Goal: Task Accomplishment & Management: Complete application form

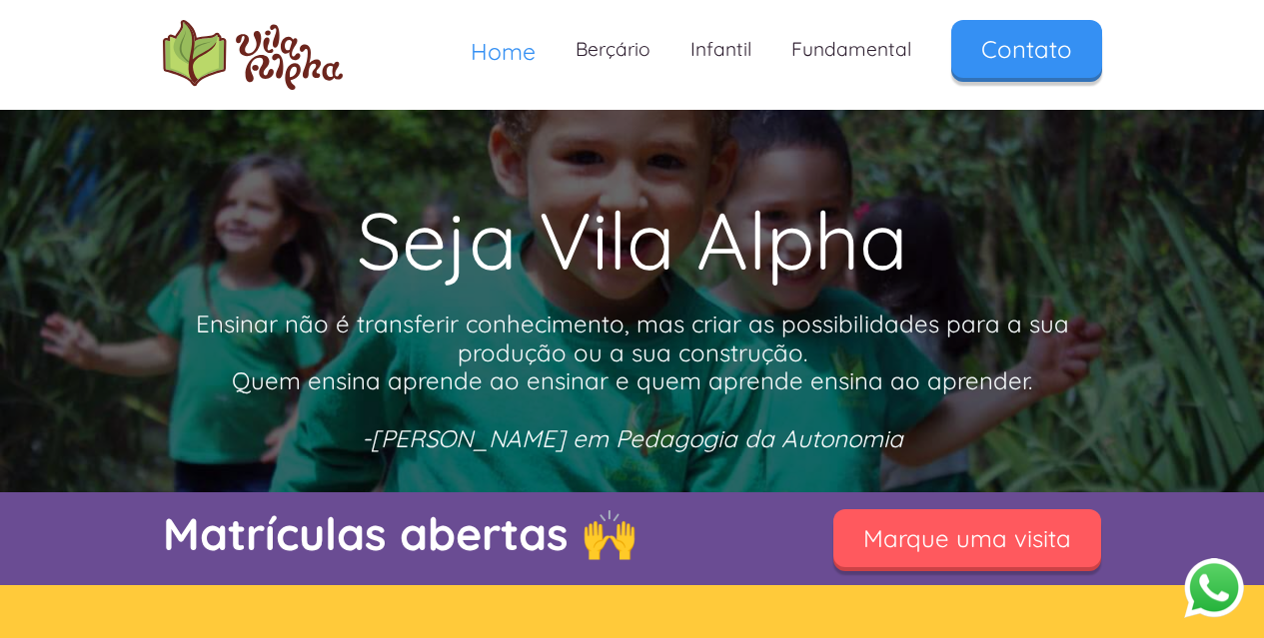
click at [1210, 588] on button "Abrir WhatsApp" at bounding box center [1210, 587] width 61 height 62
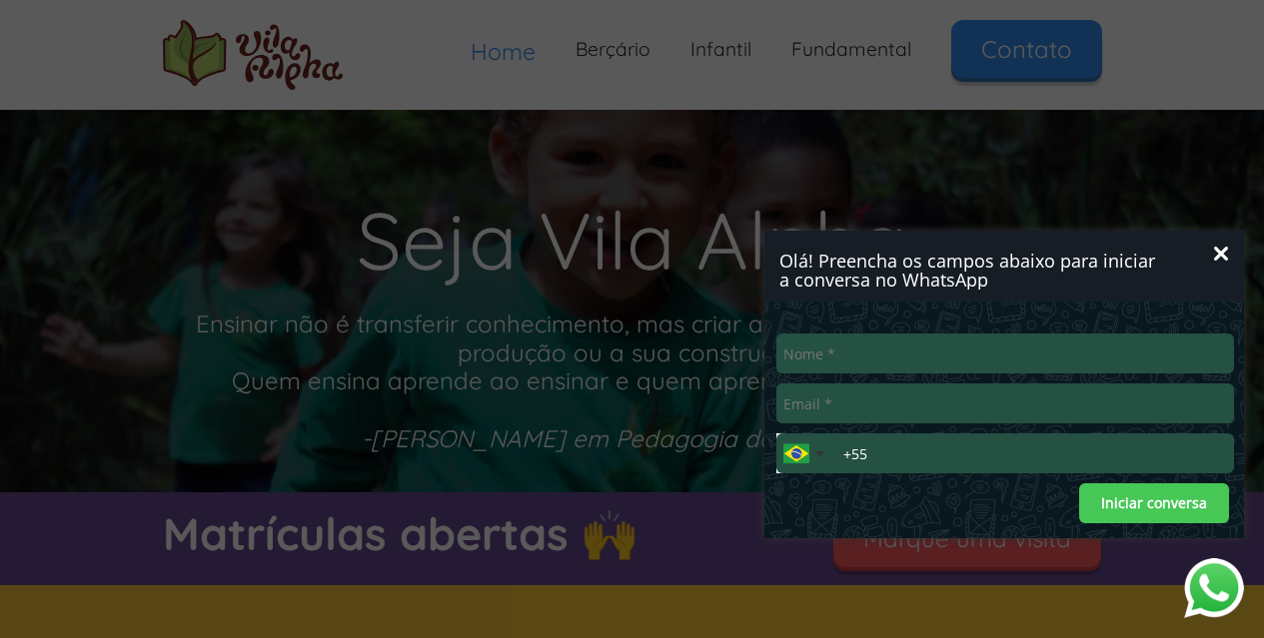
click at [1232, 243] on button "Fechar" at bounding box center [1221, 254] width 26 height 26
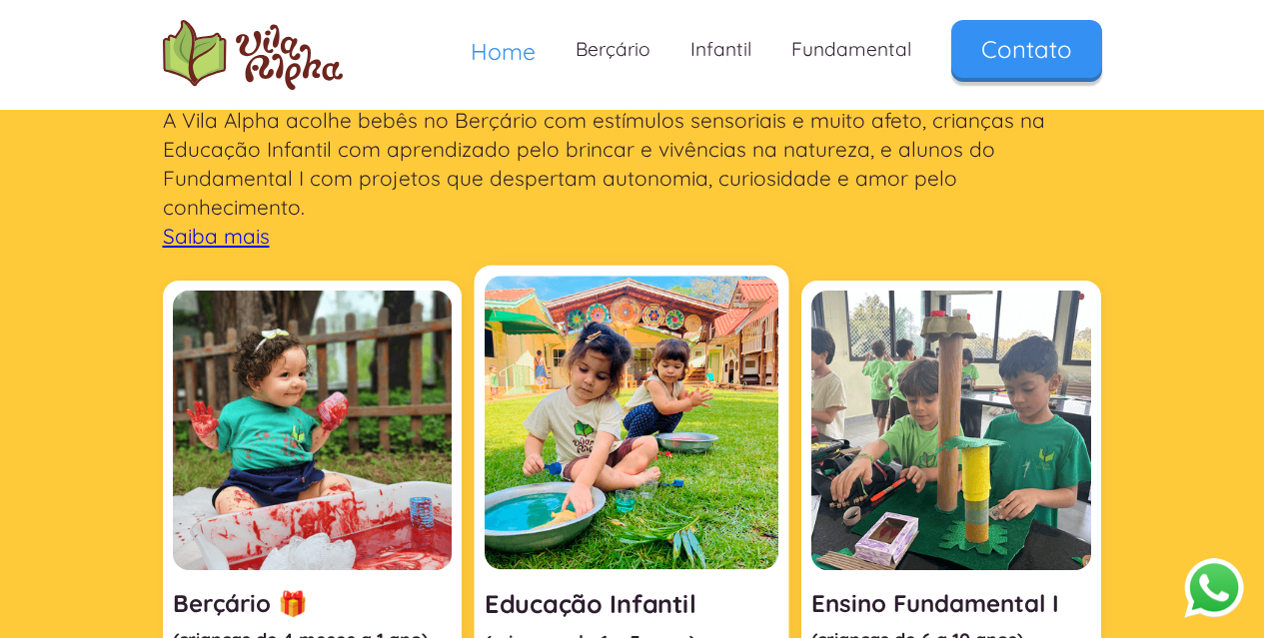
scroll to position [968, 0]
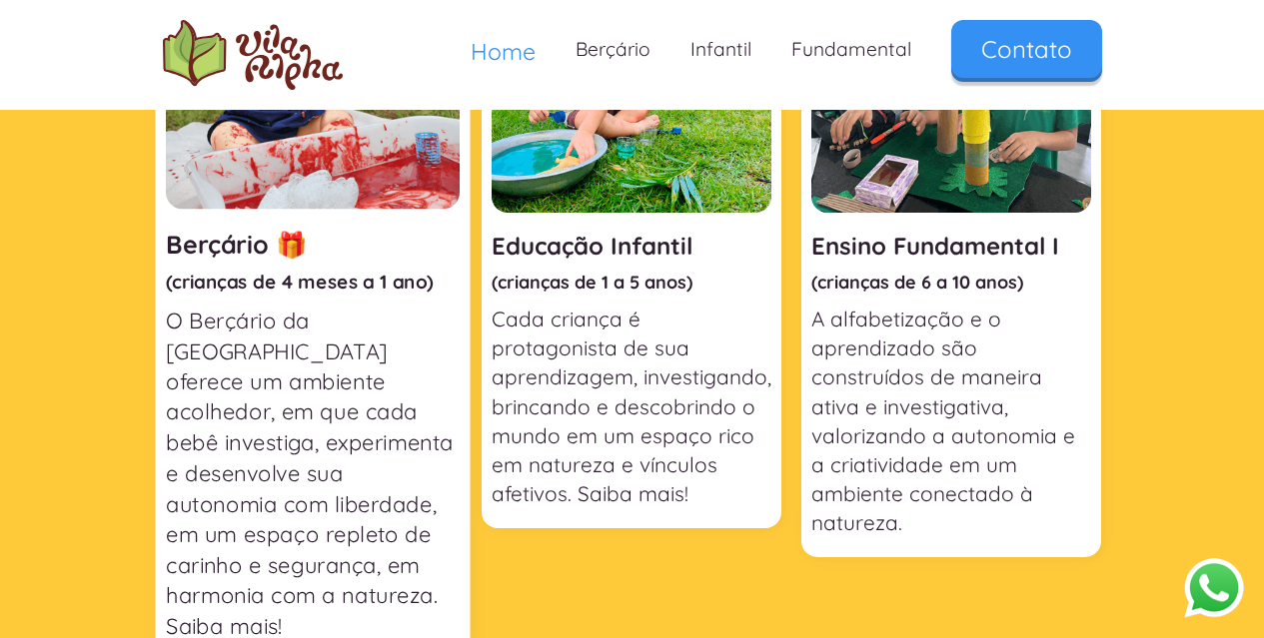
click at [412, 335] on p "O Berçário da Vila Alpha oferece um ambiente acolhedor, em que cada bebê invest…" at bounding box center [313, 474] width 294 height 336
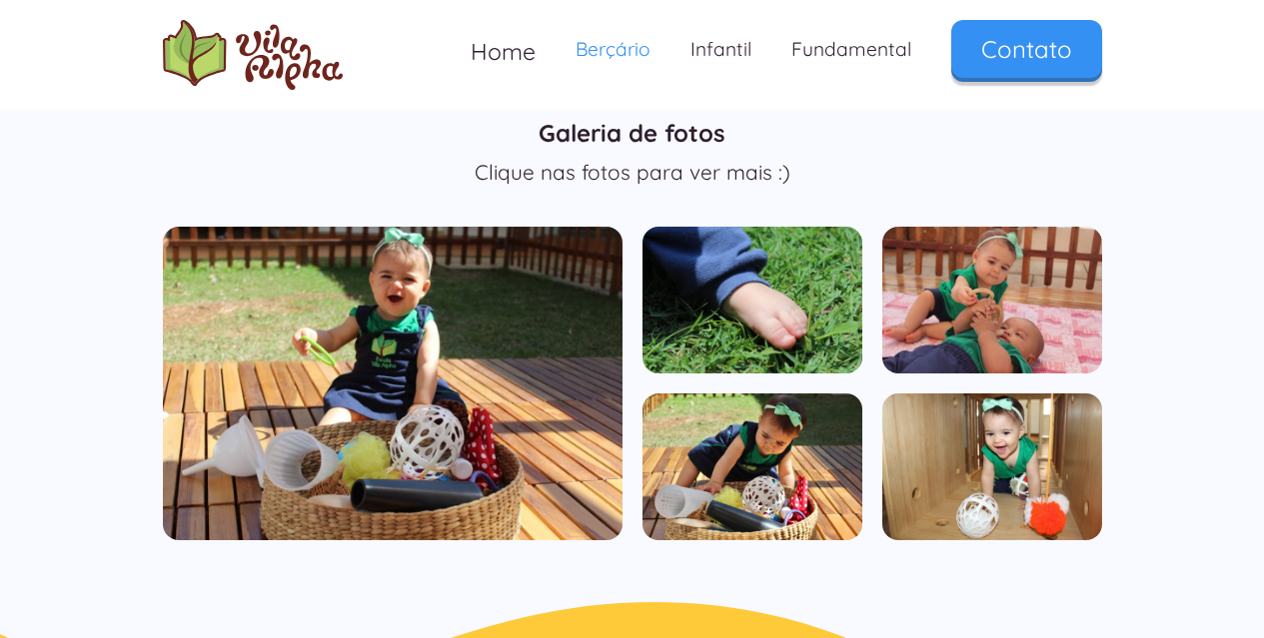
scroll to position [909, 0]
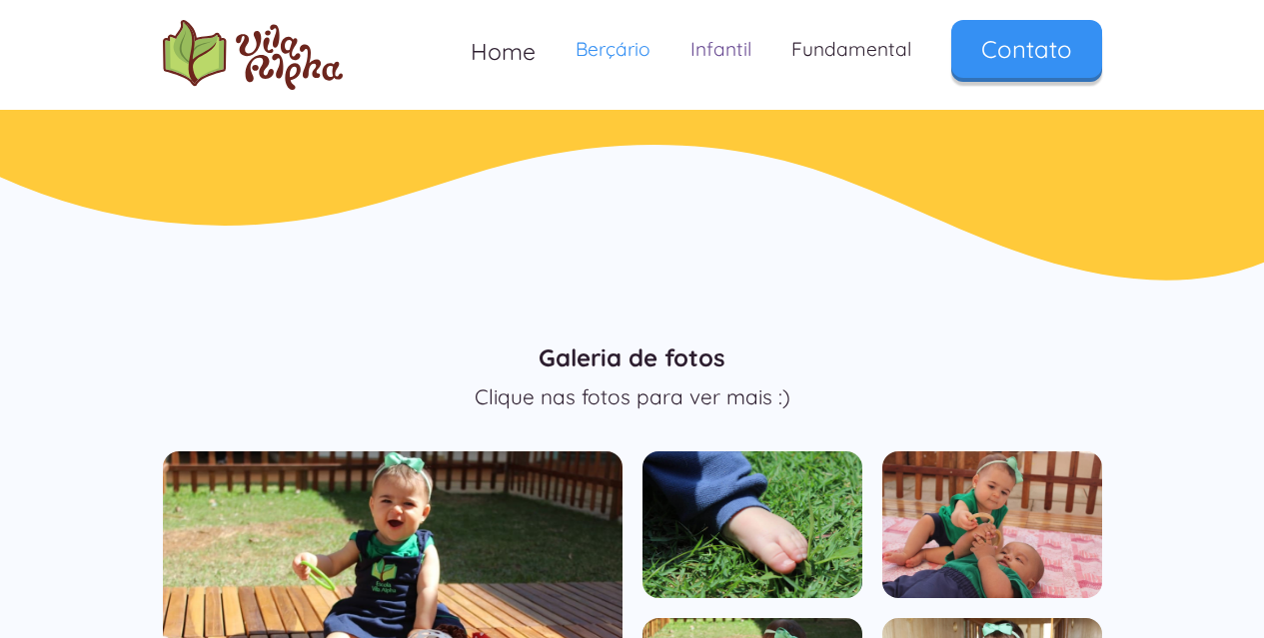
click at [678, 55] on link "Infantil" at bounding box center [720, 49] width 101 height 59
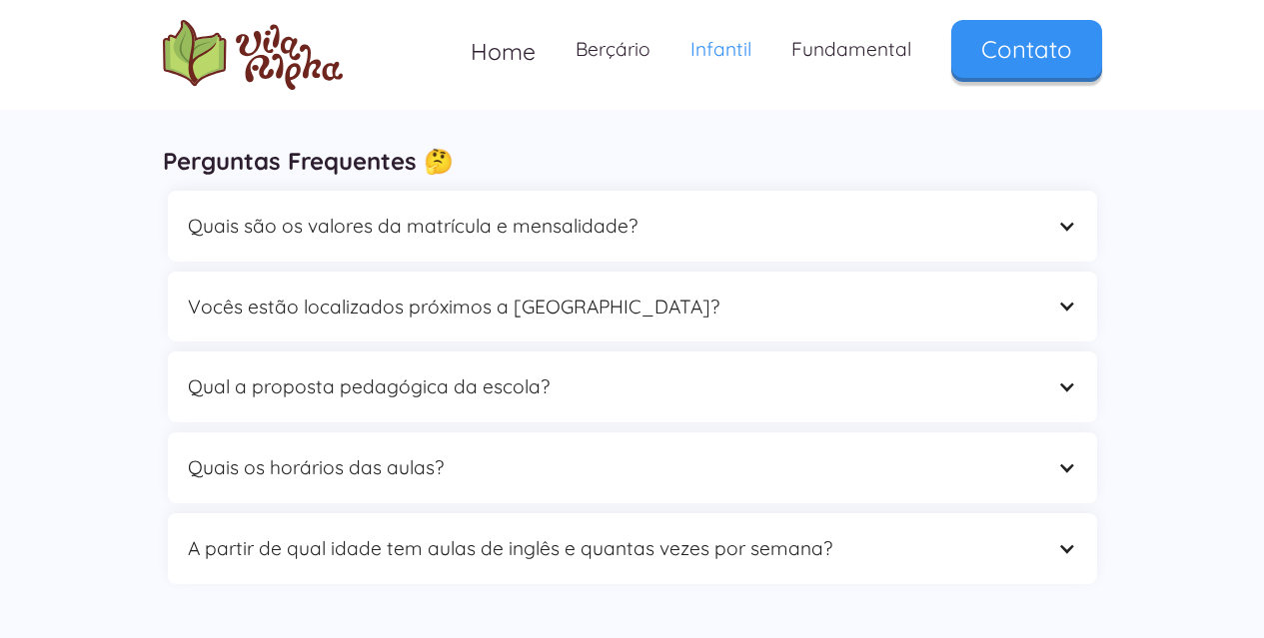
scroll to position [5629, 0]
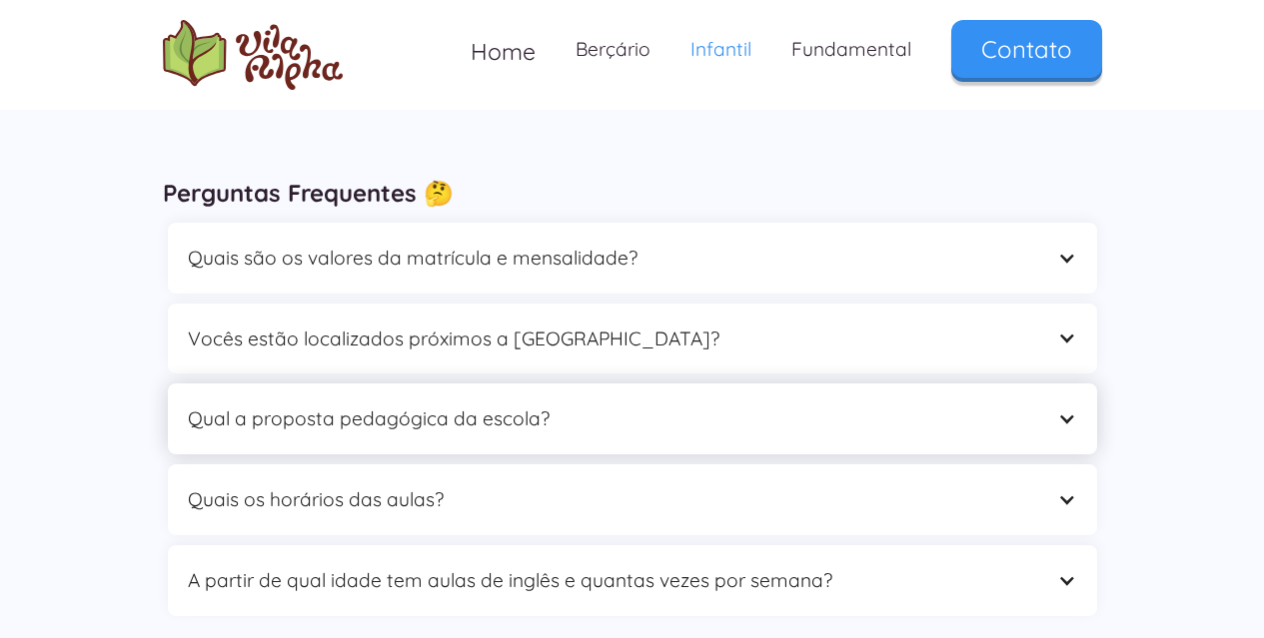
click at [596, 404] on div "Qual a proposta pedagógica da escola?" at bounding box center [612, 419] width 849 height 31
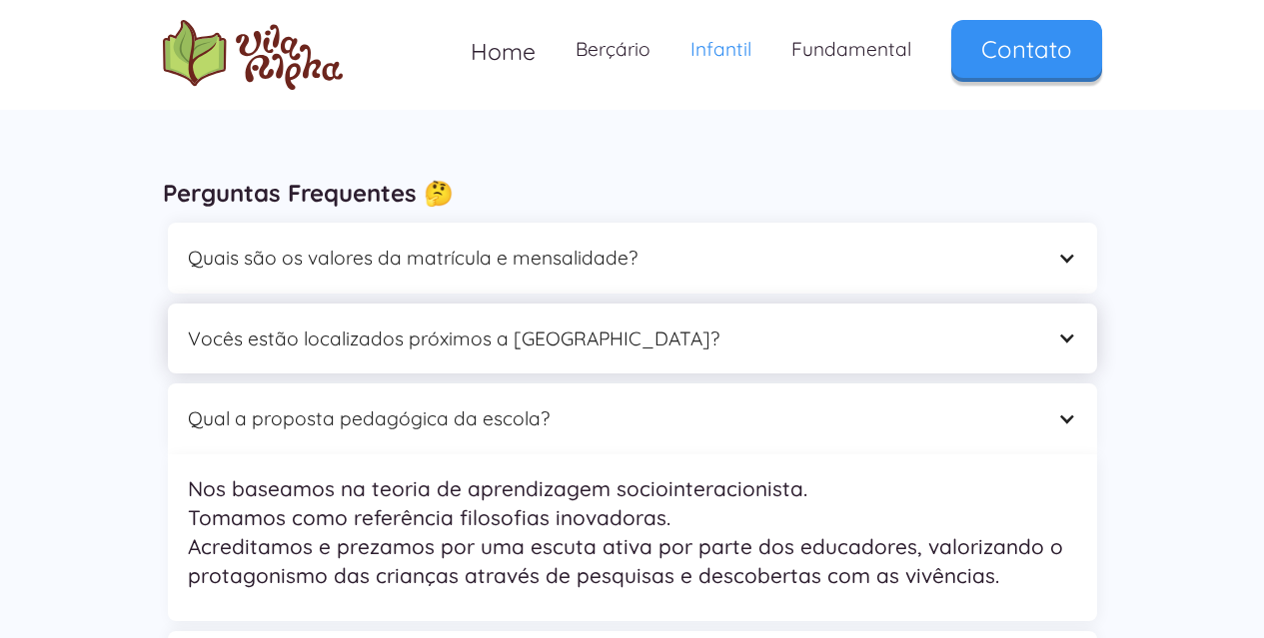
click at [581, 324] on div "Vocês estão localizados próximos a [GEOGRAPHIC_DATA]?" at bounding box center [612, 339] width 849 height 31
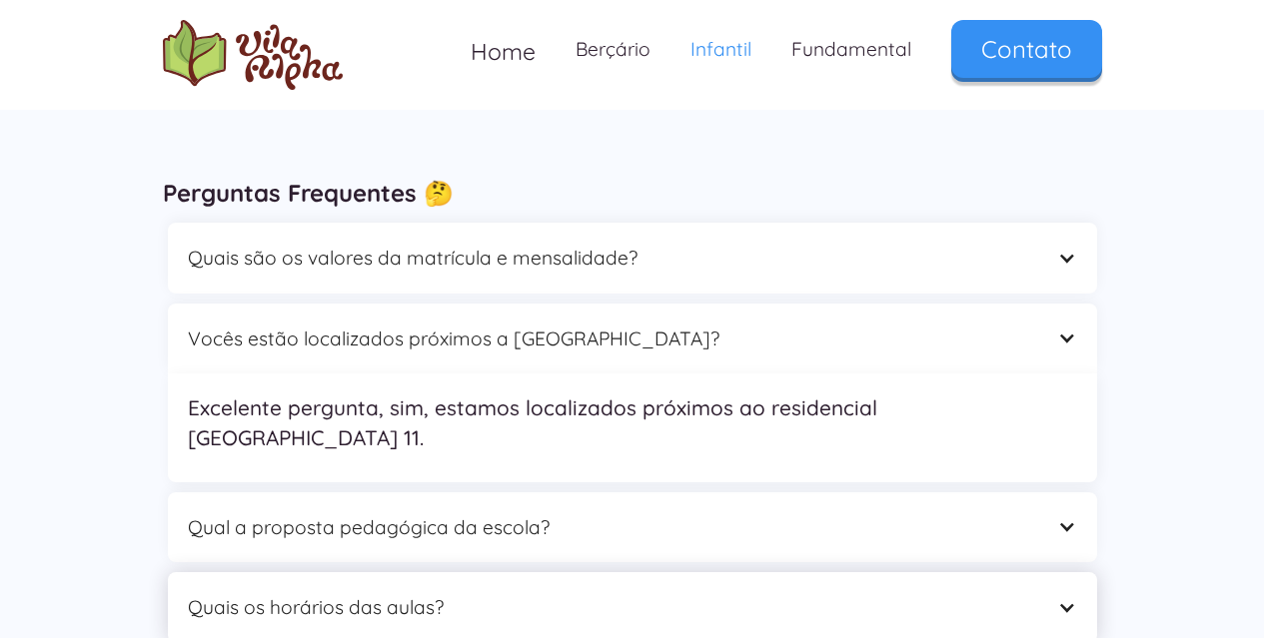
click at [498, 592] on div "Quais os horários das aulas?" at bounding box center [612, 607] width 849 height 31
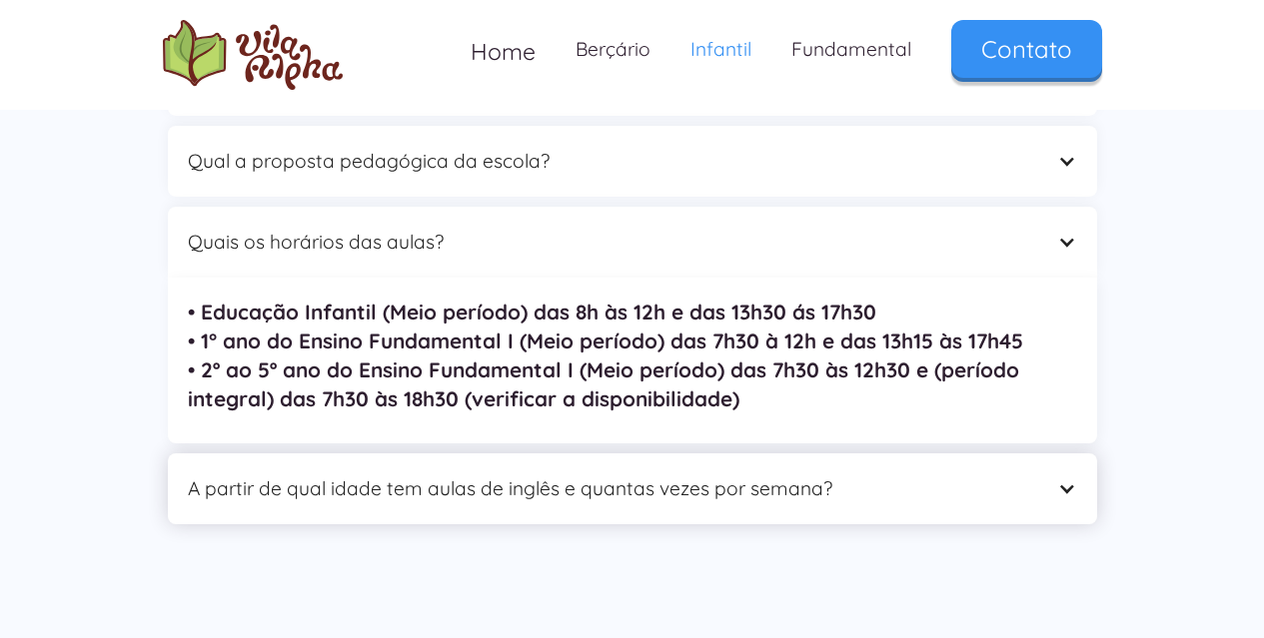
scroll to position [5975, 0]
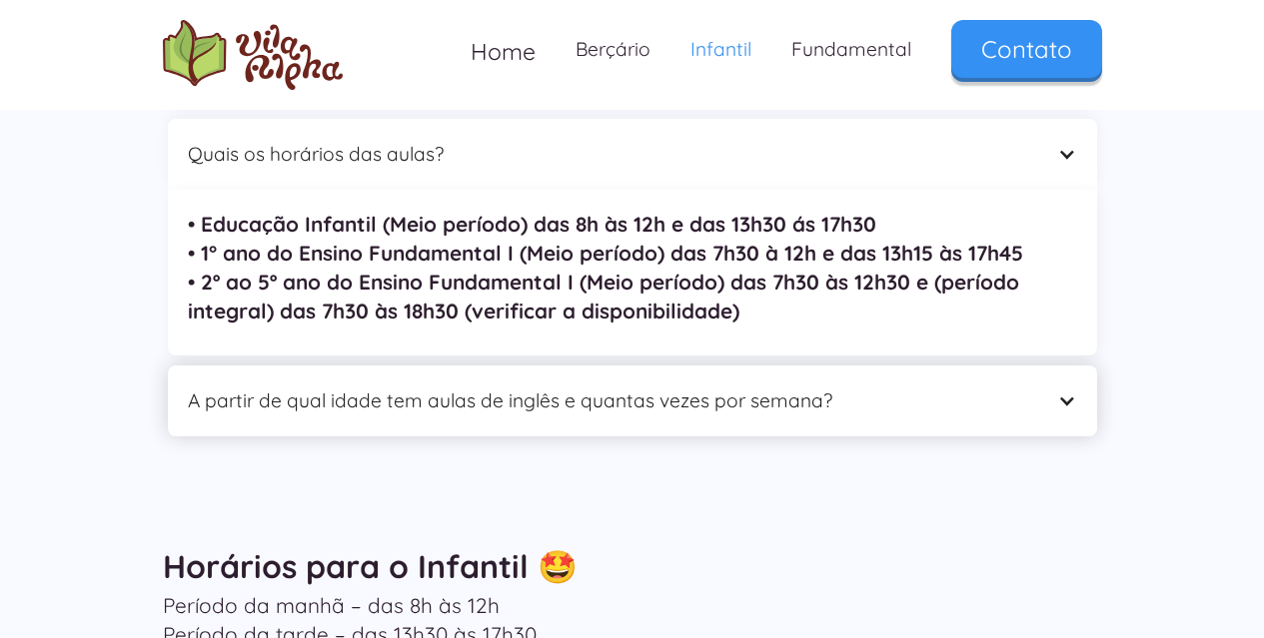
click at [566, 386] on div "A partir de qual idade tem aulas de inglês e quantas vezes por semana?" at bounding box center [612, 401] width 849 height 31
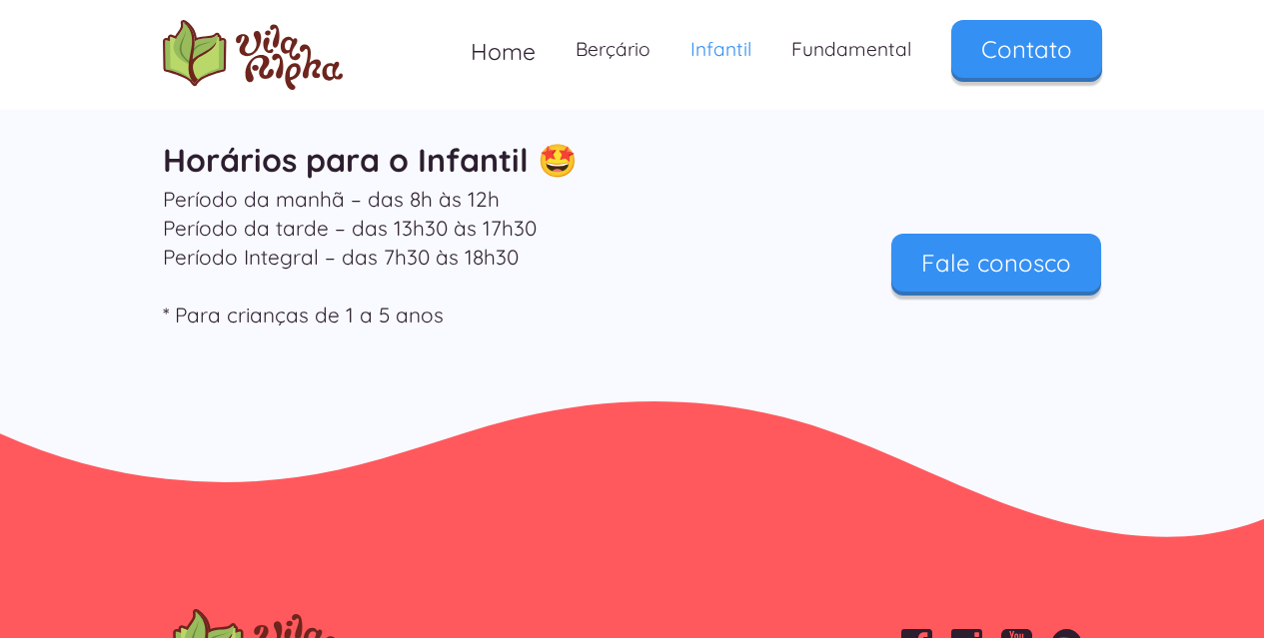
scroll to position [6620, 0]
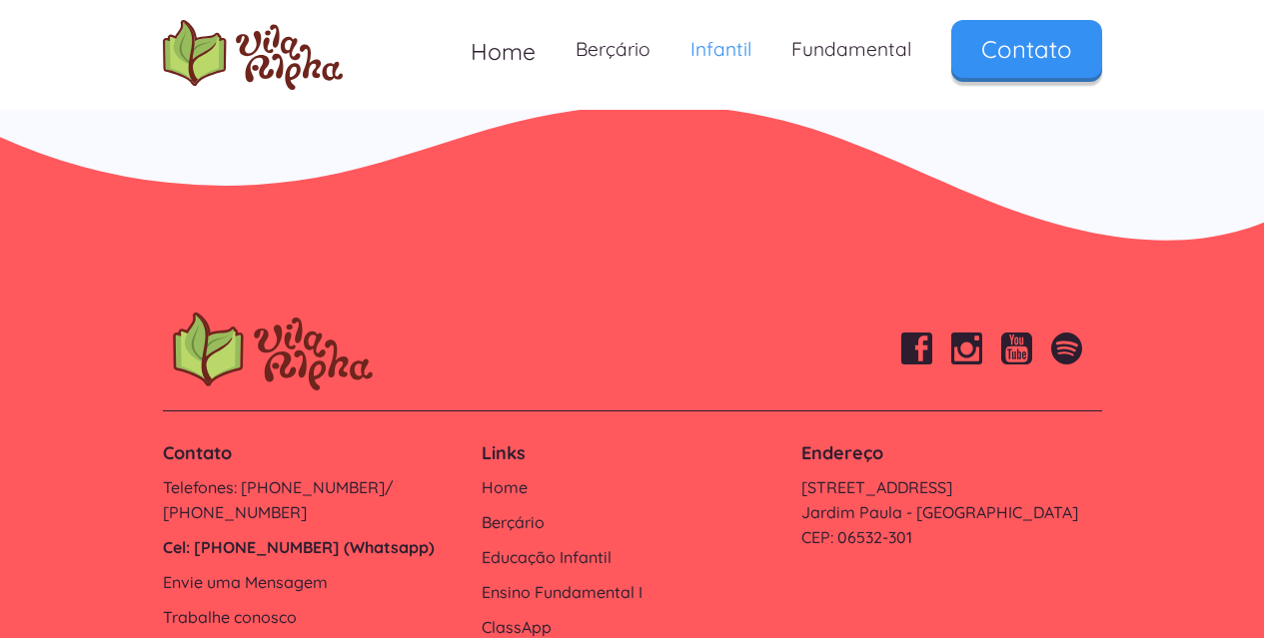
click at [297, 535] on link "Cel: [PHONE_NUMBER] (Whatsapp)" at bounding box center [313, 547] width 300 height 25
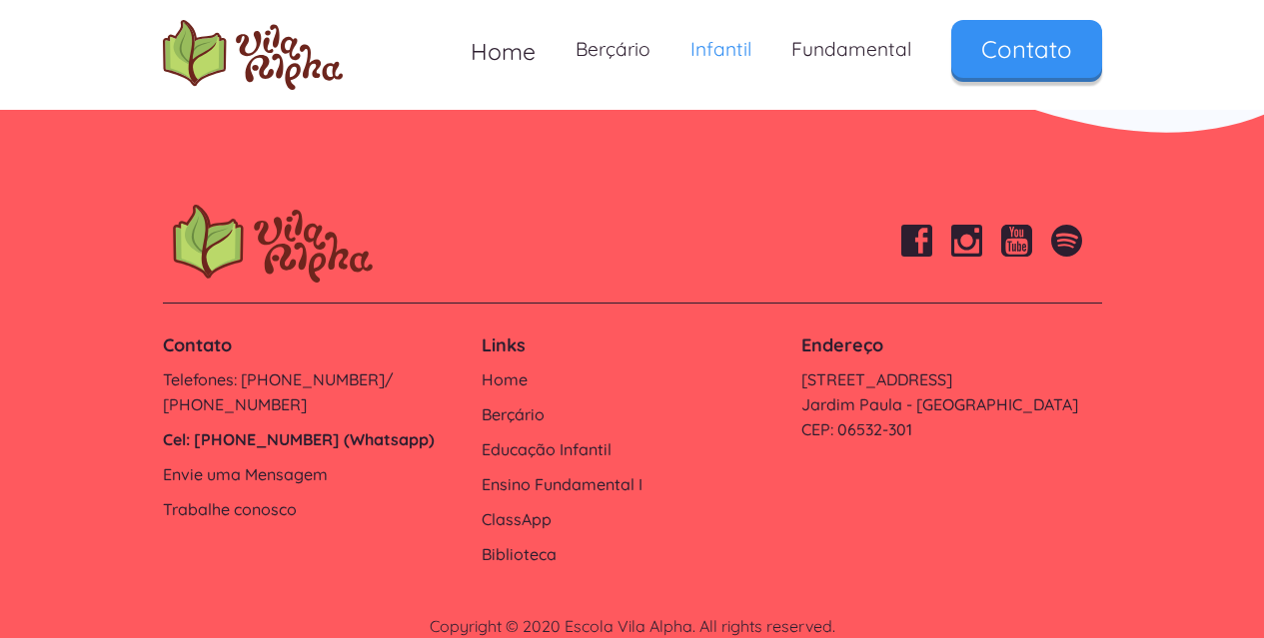
scroll to position [6512, 0]
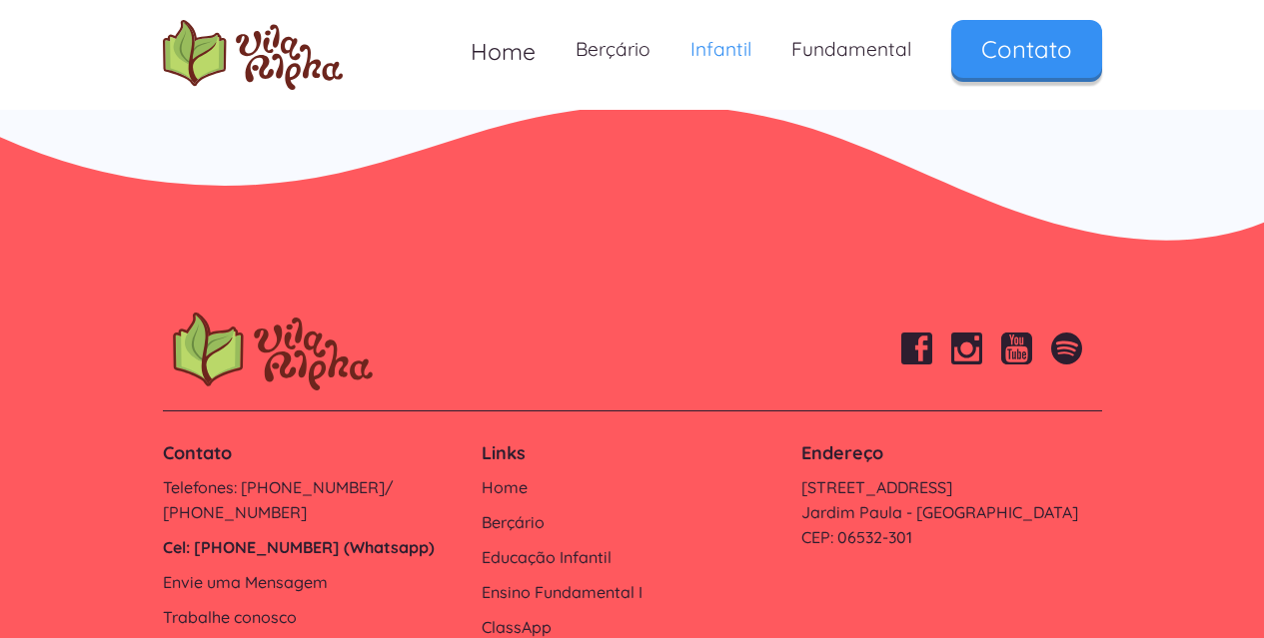
click at [295, 535] on link "Cel: [PHONE_NUMBER] (Whatsapp)" at bounding box center [313, 547] width 300 height 25
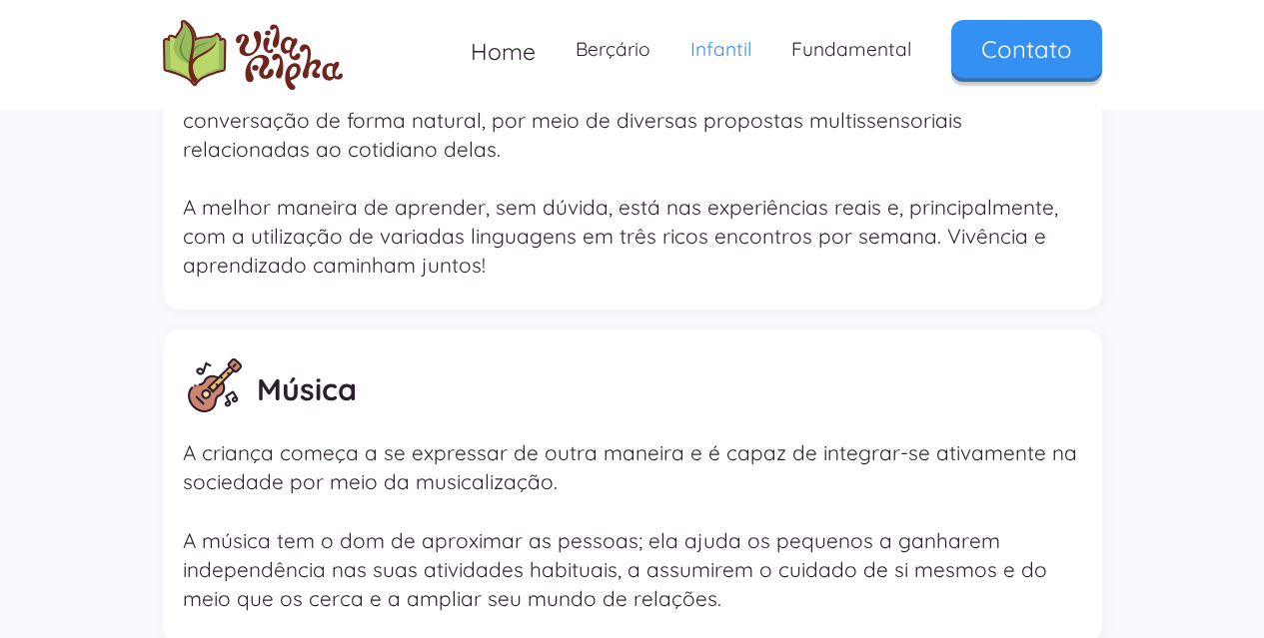
scroll to position [2568, 0]
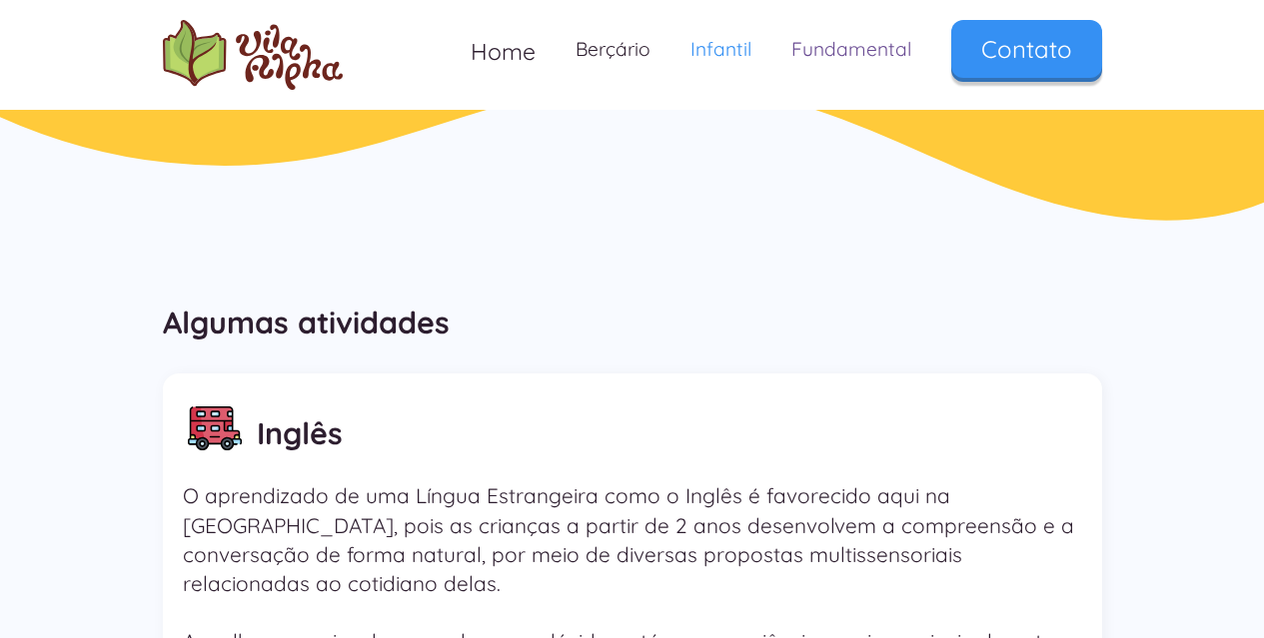
click at [822, 37] on link "Fundamental" at bounding box center [851, 49] width 160 height 59
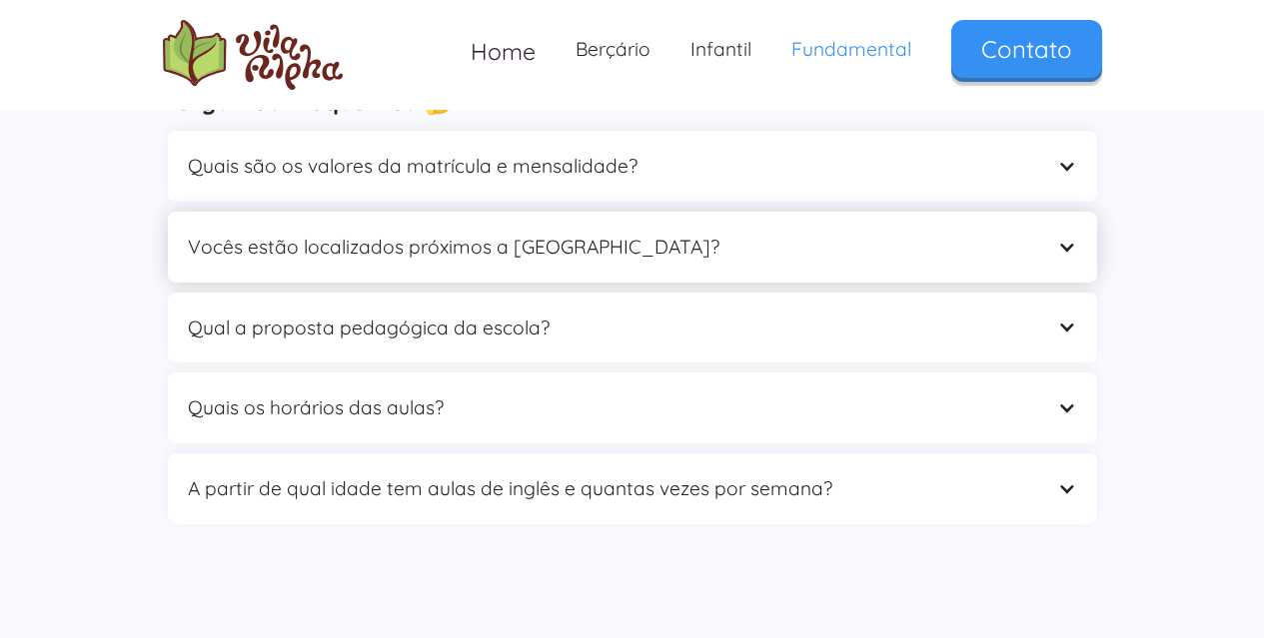
scroll to position [5921, 0]
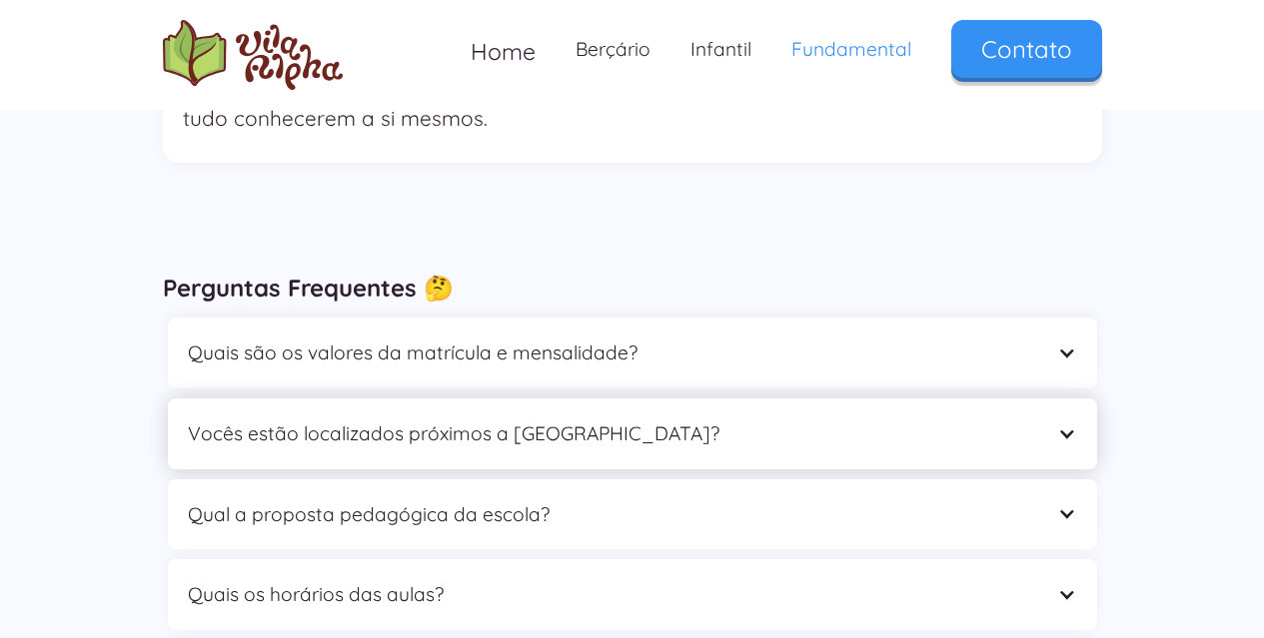
click at [566, 419] on div "Vocês estão localizados próximos a [GEOGRAPHIC_DATA]?" at bounding box center [612, 434] width 849 height 31
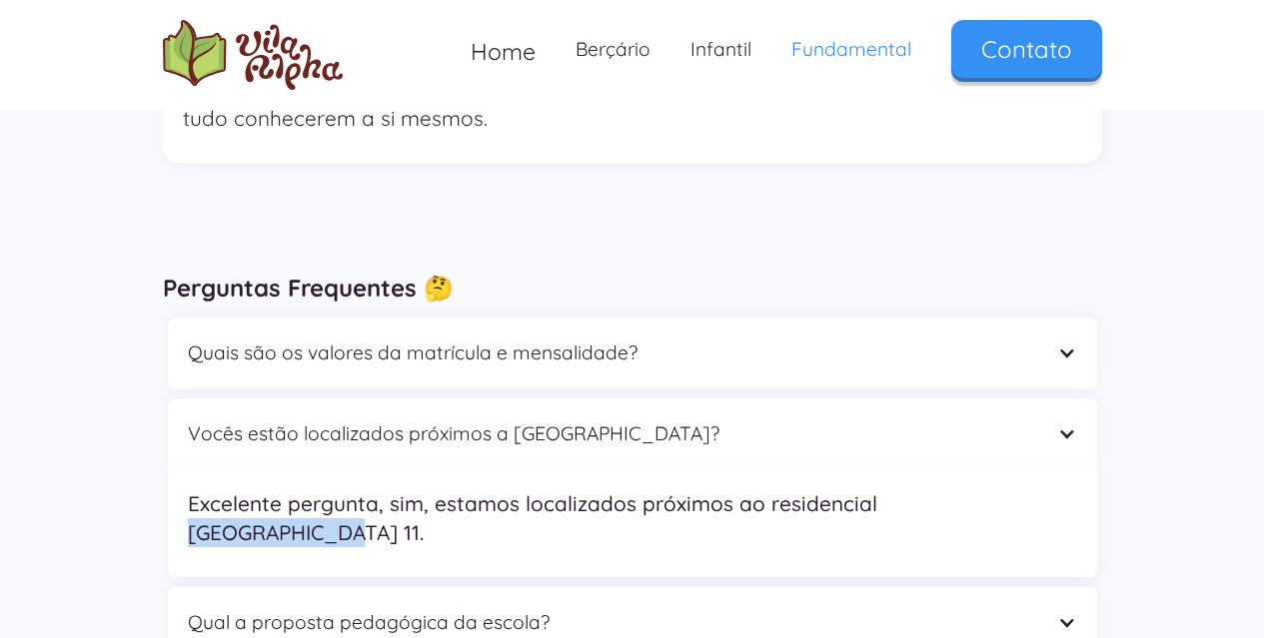
drag, startPoint x: 987, startPoint y: 326, endPoint x: 875, endPoint y: 332, distance: 112.0
click at [875, 489] on p "Excelente pergunta, sim, estamos localizados próximos ao residencial [GEOGRAPHI…" at bounding box center [632, 518] width 889 height 58
click at [763, 489] on p "Excelente pergunta, sim, estamos localizados próximos ao residencial [GEOGRAPHI…" at bounding box center [632, 518] width 889 height 58
copy p "residencial Alphaville 11."
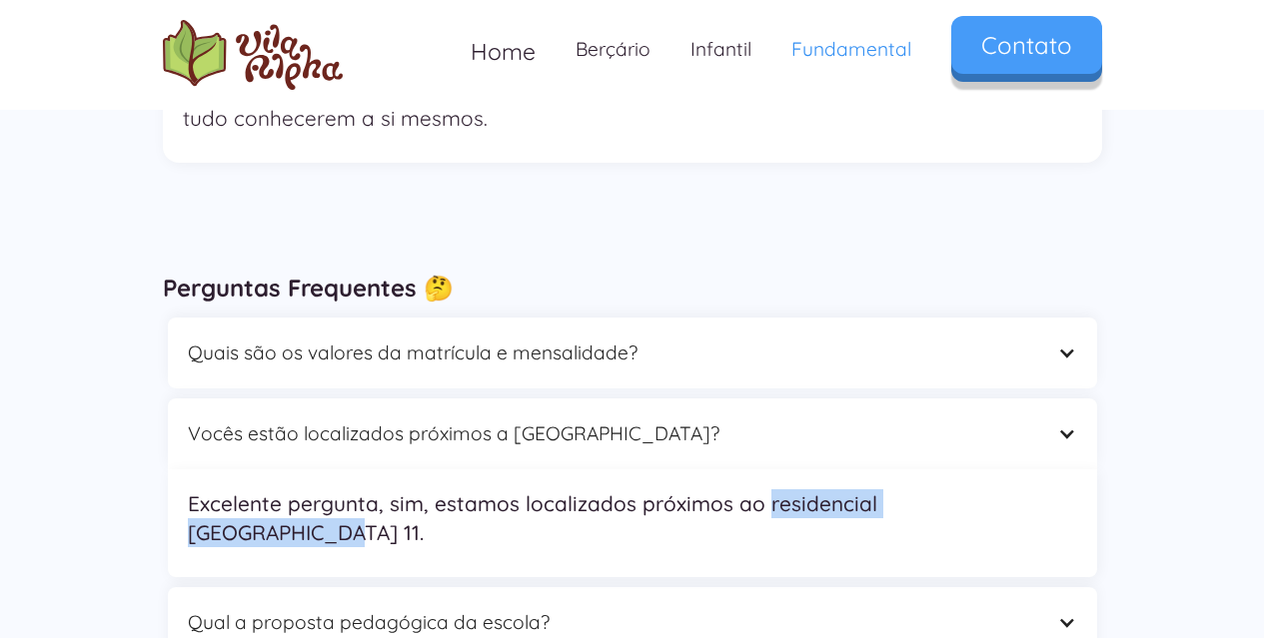
click at [980, 68] on link "Contato" at bounding box center [1026, 45] width 151 height 58
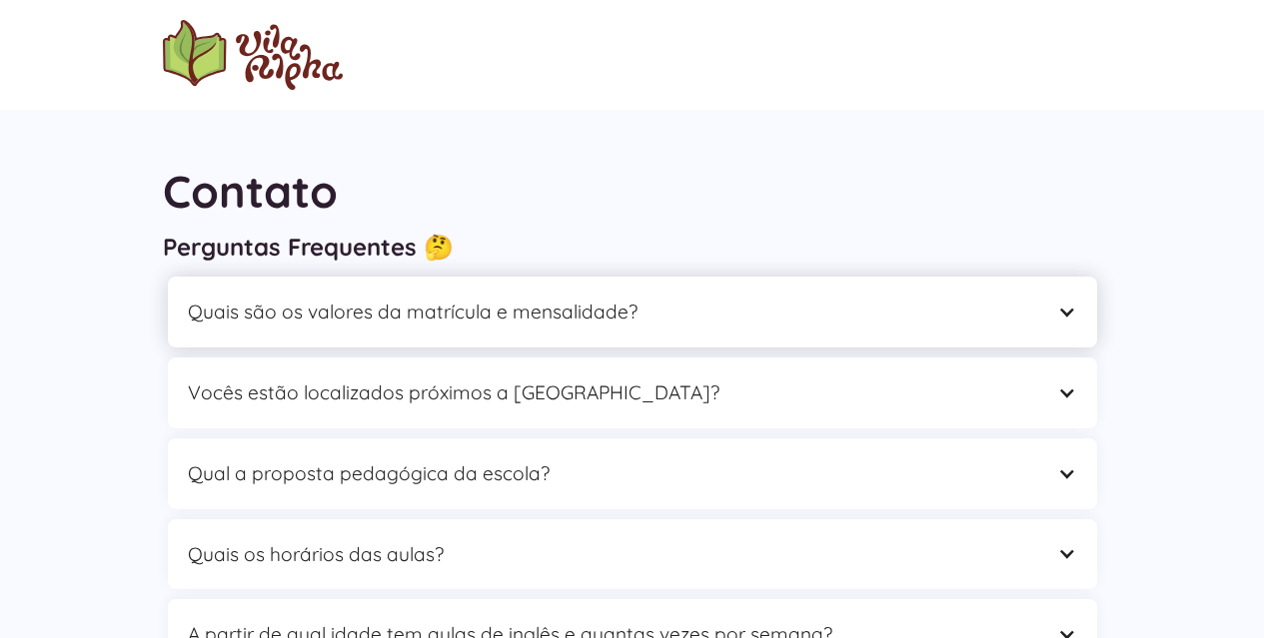
click at [573, 312] on div "Quais são os valores da matrícula e mensalidade?" at bounding box center [612, 312] width 849 height 31
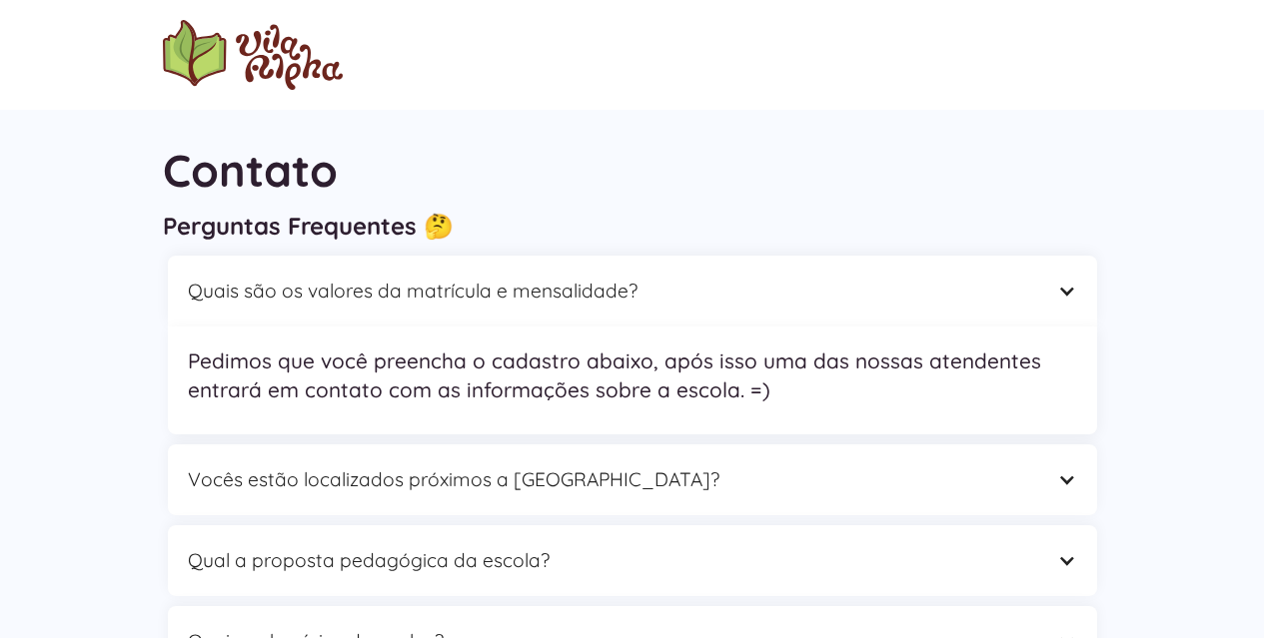
scroll to position [164, 0]
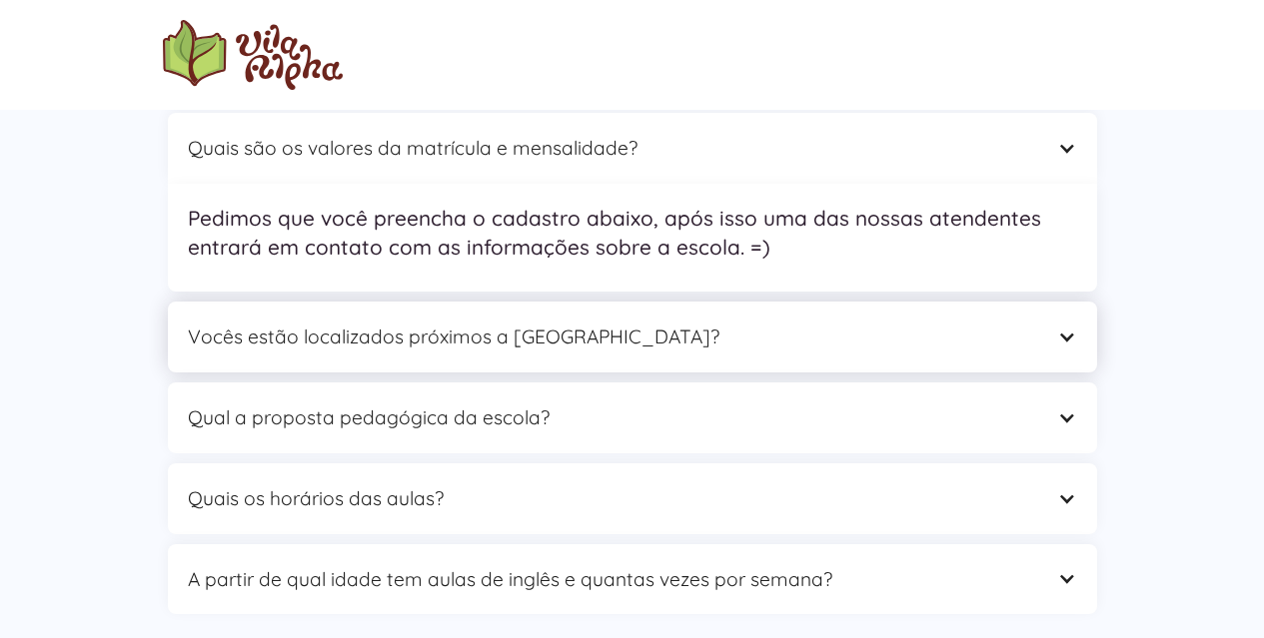
click at [500, 352] on div "Vocês estão localizados próximos a [GEOGRAPHIC_DATA]?" at bounding box center [632, 337] width 929 height 71
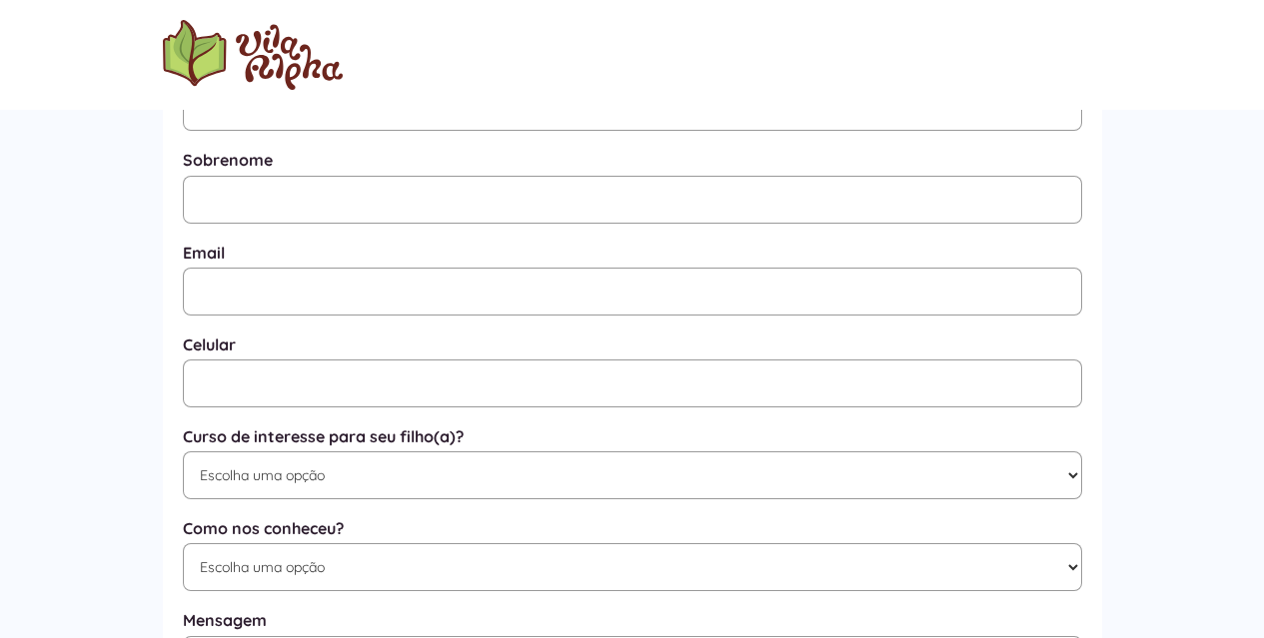
scroll to position [810, 0]
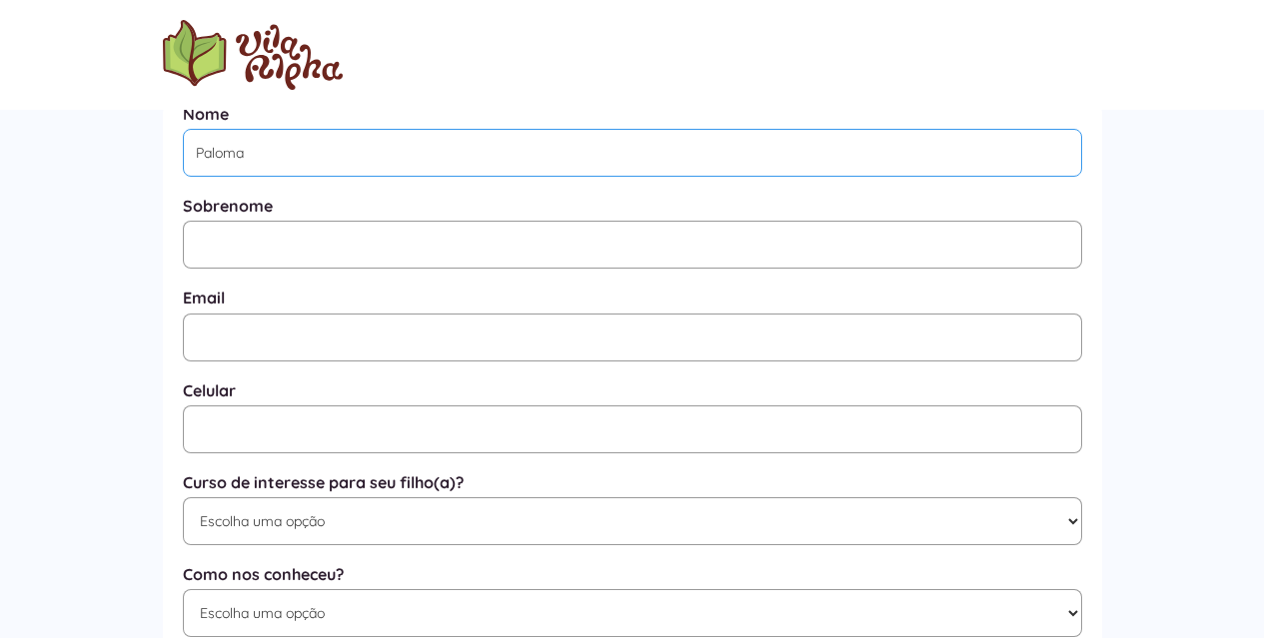
type input "Paloma"
type input "Borges"
type input "paloma@rptec.com.br"
type input "(11) 91686-1065"
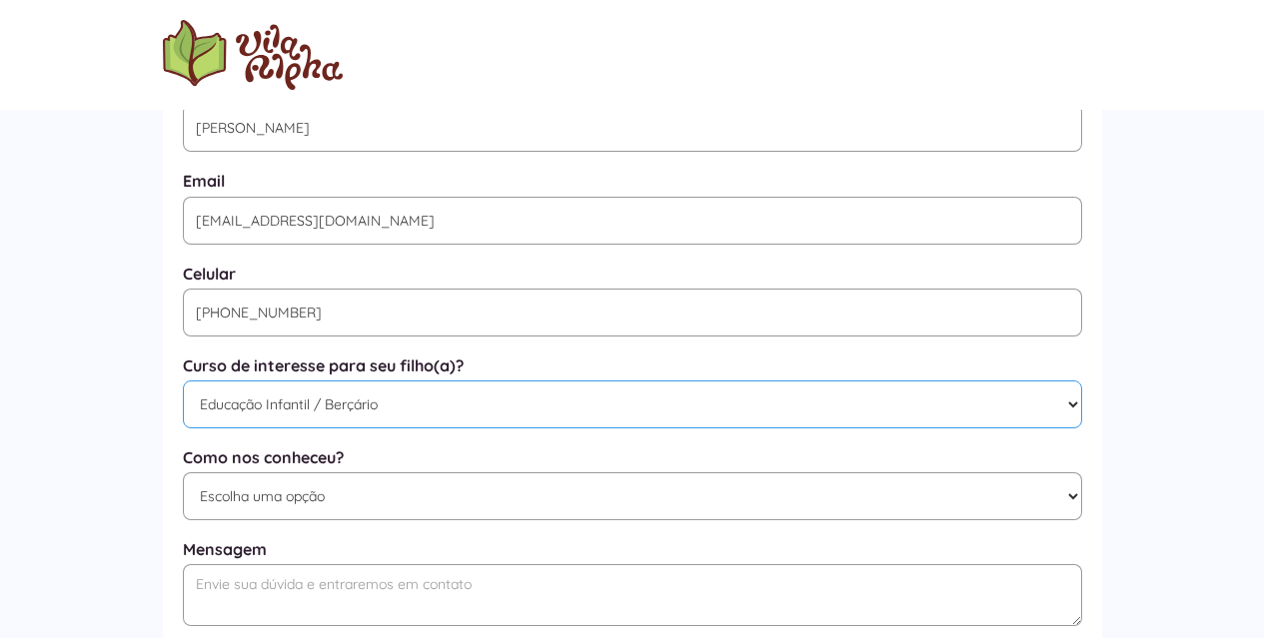
scroll to position [1016, 0]
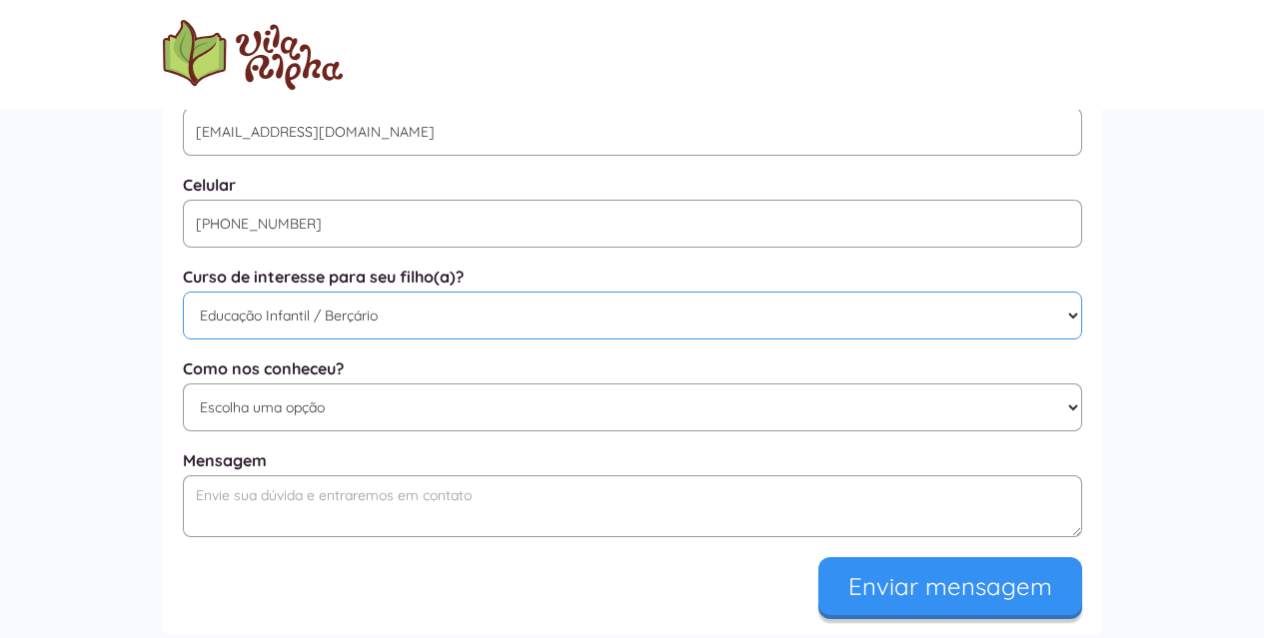
select select "Ensino Fundamental I"
select select "Google"
click at [362, 510] on textarea "Mensagem" at bounding box center [632, 507] width 899 height 62
type textarea "Q"
type textarea "N"
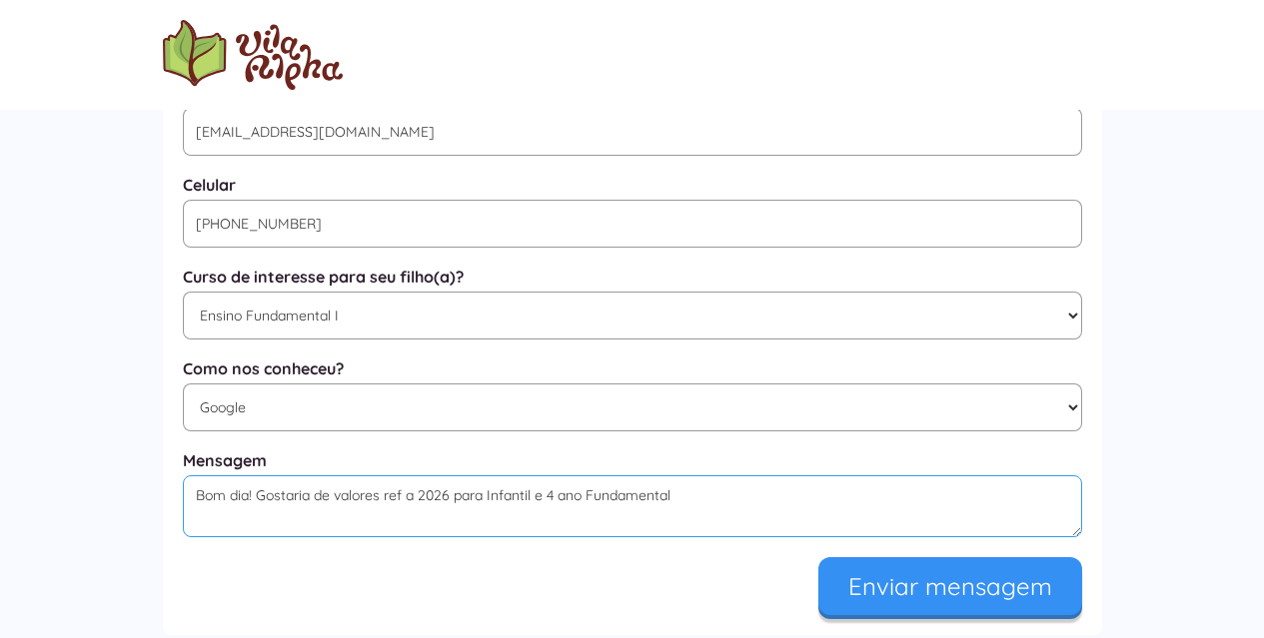
click at [533, 500] on textarea "Bom dia! Gostaria de valores ref a 2026 para Infantil e 4 ano Fundamental" at bounding box center [632, 507] width 899 height 62
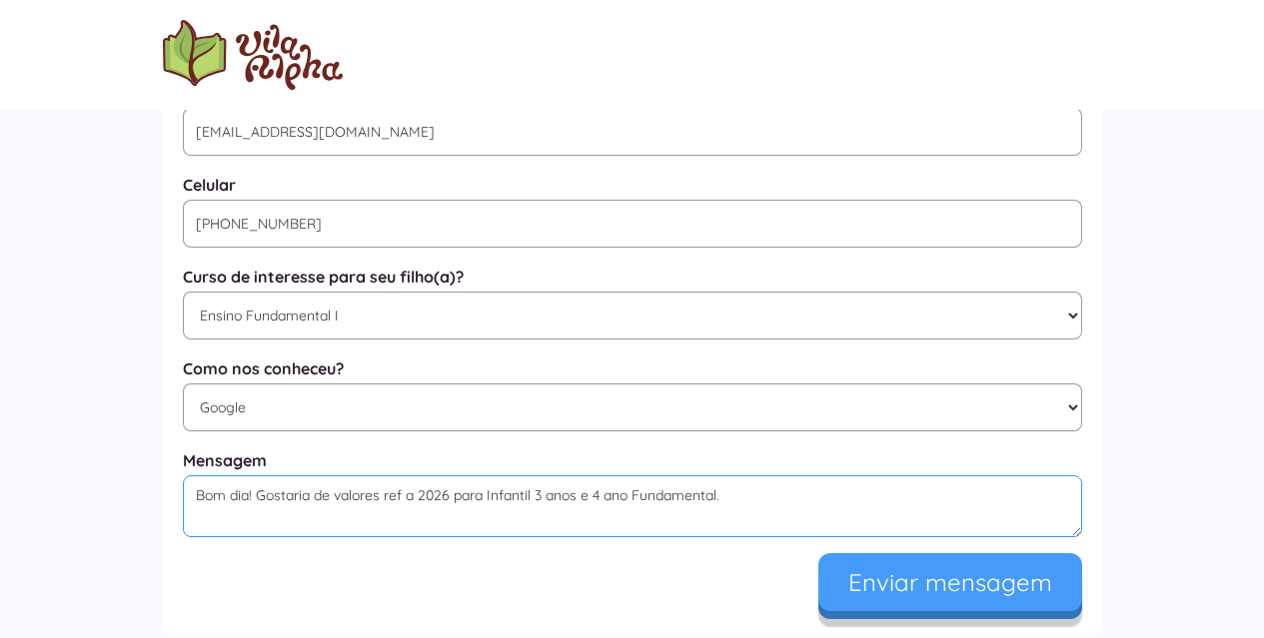
type textarea "Bom dia! Gostaria de valores ref a 2026 para Infantil 3 anos e 4 ano Fundamenta…"
click at [856, 592] on input "Enviar mensagem" at bounding box center [950, 582] width 264 height 58
type input "Enviando..."
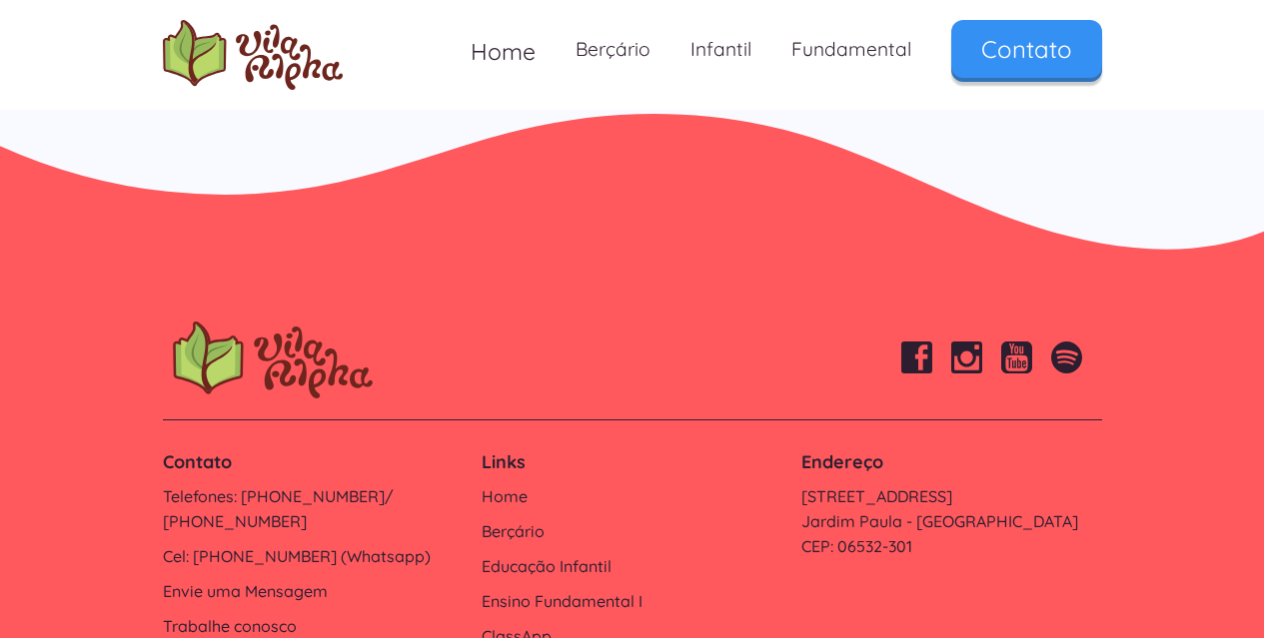
scroll to position [1798, 0]
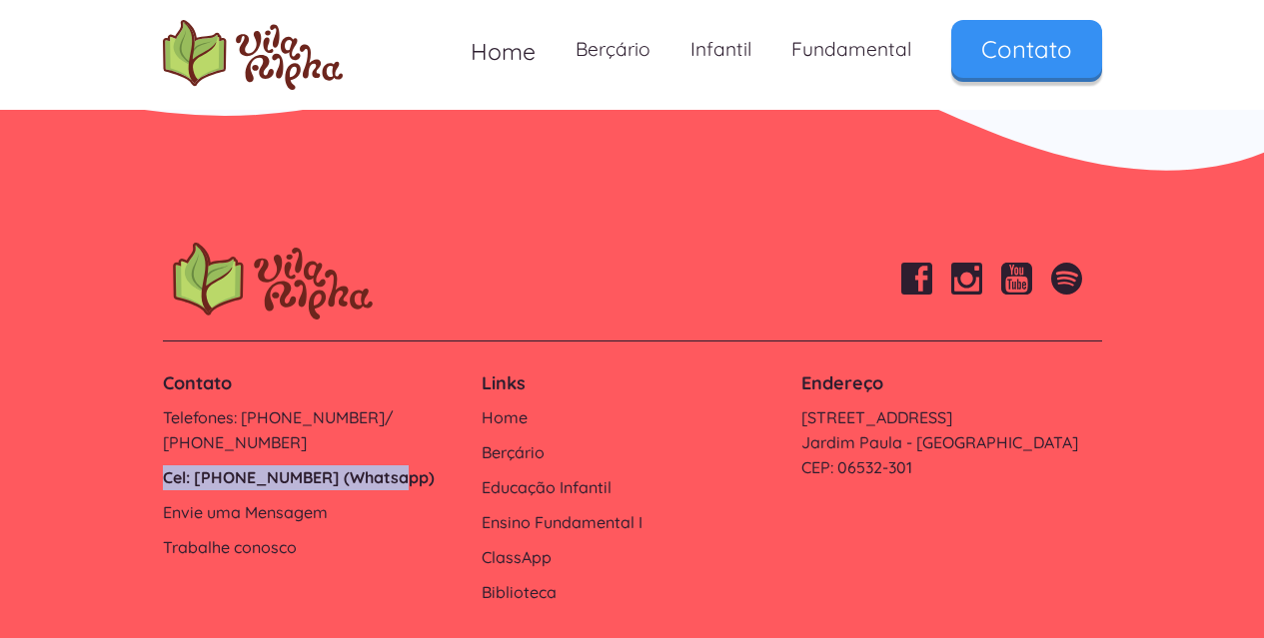
click at [319, 466] on link "Cel: [PHONE_NUMBER] (Whatsapp)" at bounding box center [313, 478] width 300 height 25
click at [385, 535] on link "Trabalhe conosco" at bounding box center [313, 547] width 300 height 25
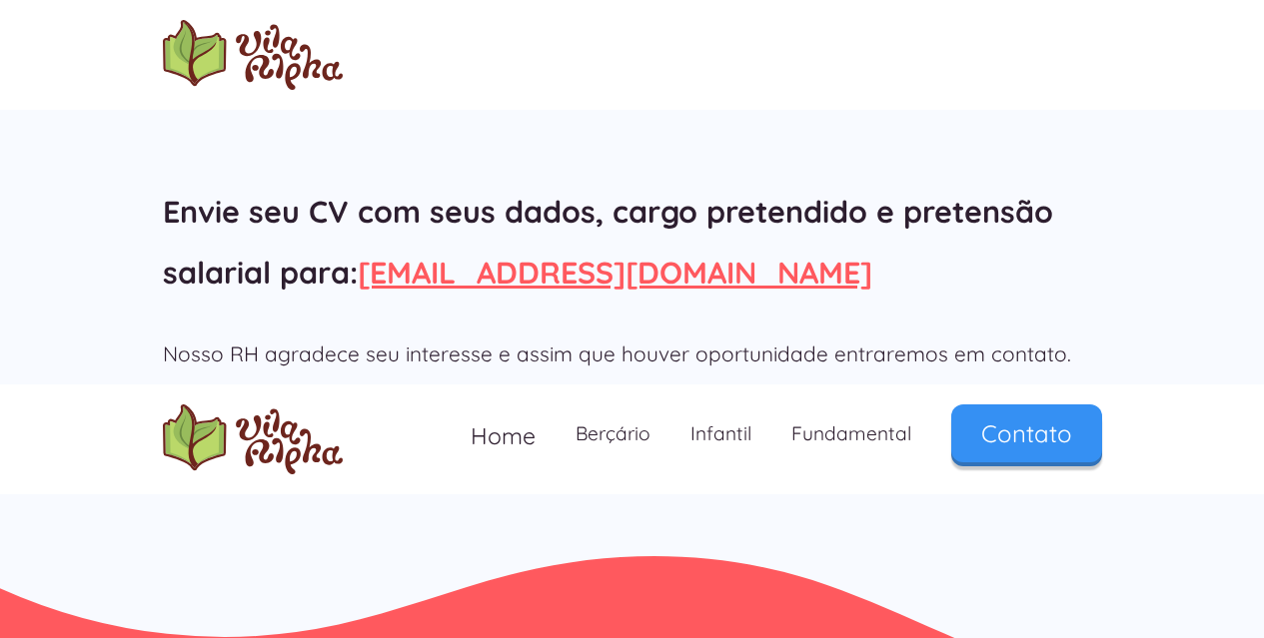
scroll to position [330, 0]
